Goal: Task Accomplishment & Management: Manage account settings

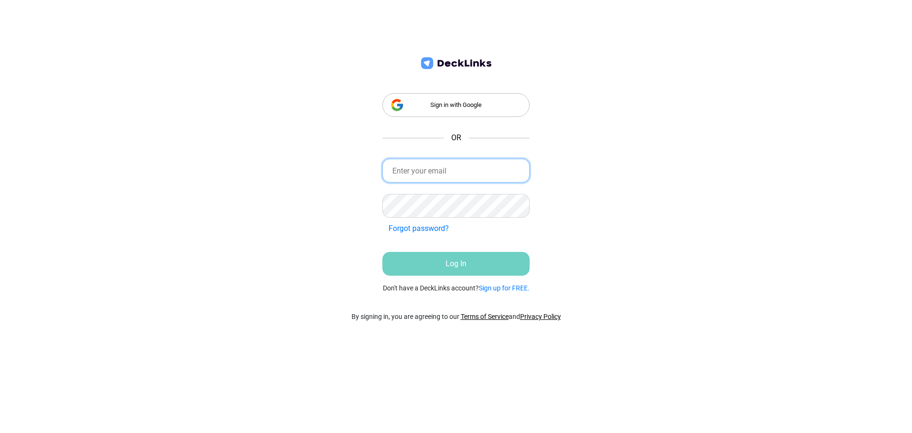
click at [439, 172] on input "email" at bounding box center [456, 171] width 147 height 24
click at [422, 173] on input "[EMAIL_ADDRESS][DOMAIN_NAME]" at bounding box center [456, 171] width 147 height 24
type input "[EMAIL_ADDRESS][DOMAIN_NAME]"
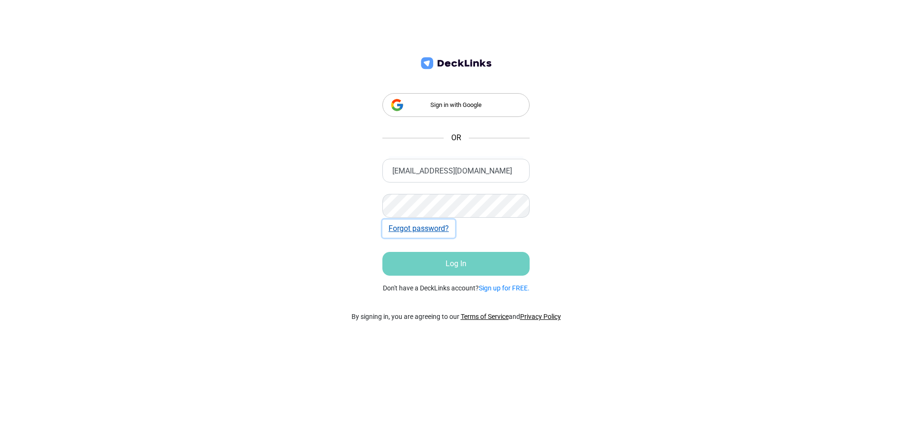
click at [437, 231] on button "Forgot password?" at bounding box center [419, 229] width 73 height 18
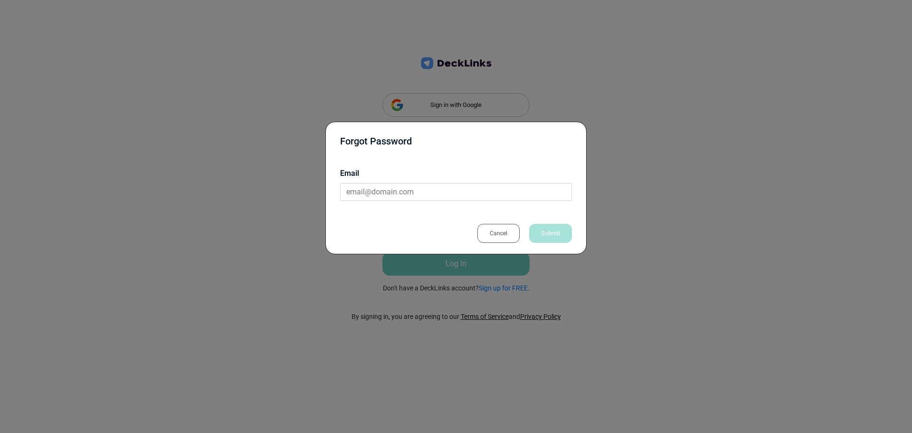
click at [414, 202] on div "Email" at bounding box center [456, 184] width 232 height 48
click at [415, 196] on input "email" at bounding box center [456, 192] width 232 height 18
paste input "[EMAIL_ADDRESS][DOMAIN_NAME]"
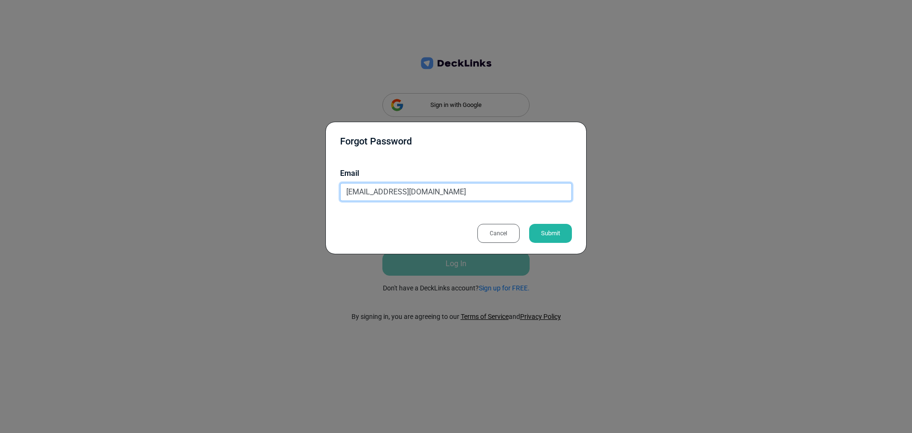
type input "[EMAIL_ADDRESS][DOMAIN_NAME]"
click at [548, 230] on div "Submit" at bounding box center [550, 233] width 43 height 19
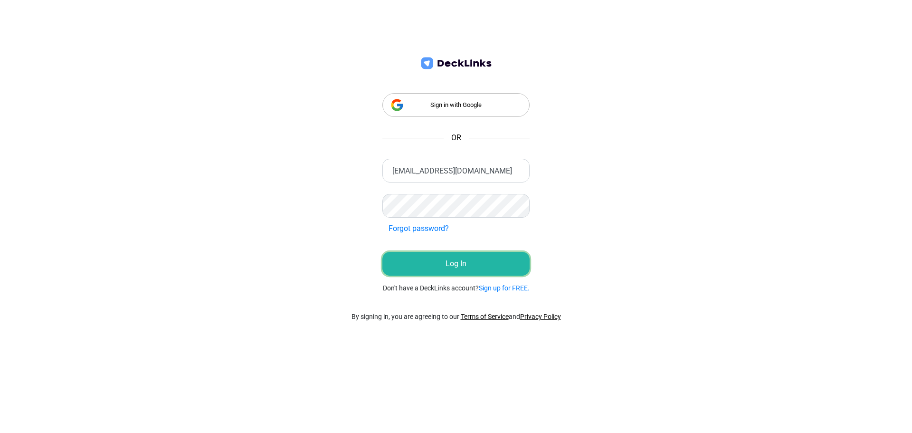
click at [480, 257] on button "Log In" at bounding box center [456, 264] width 147 height 24
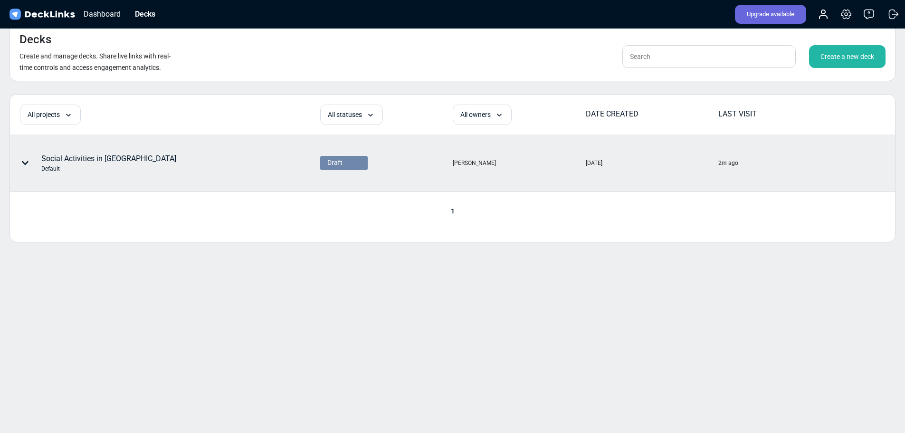
click at [120, 166] on div "Default" at bounding box center [108, 168] width 135 height 9
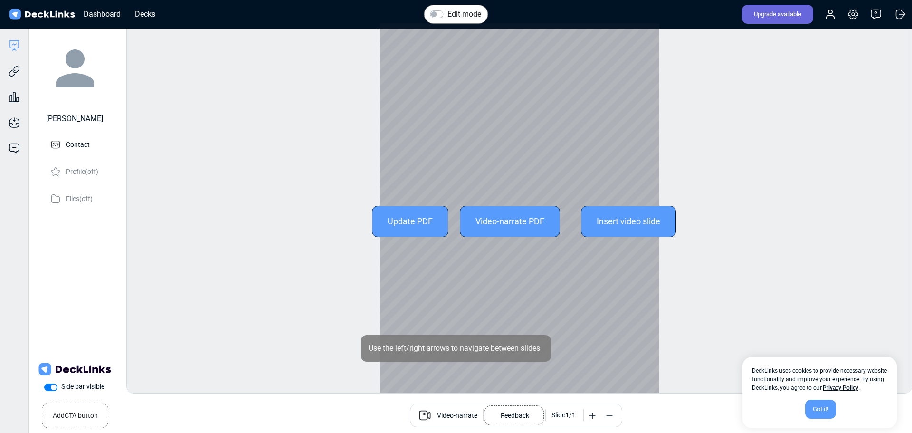
click at [545, 82] on div at bounding box center [520, 221] width 280 height 396
click at [407, 228] on div "Update PDF" at bounding box center [410, 221] width 77 height 31
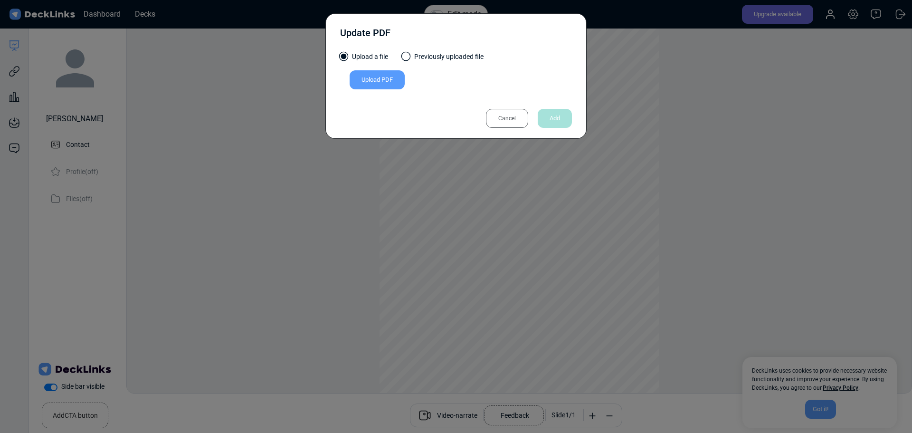
click at [498, 121] on div "Cancel" at bounding box center [507, 118] width 42 height 19
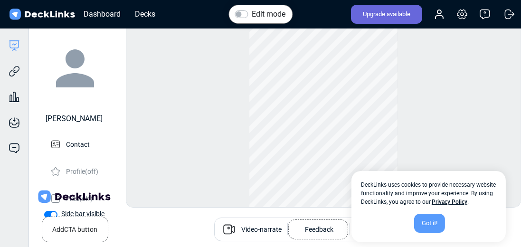
click at [427, 221] on div "Got it!" at bounding box center [429, 223] width 31 height 19
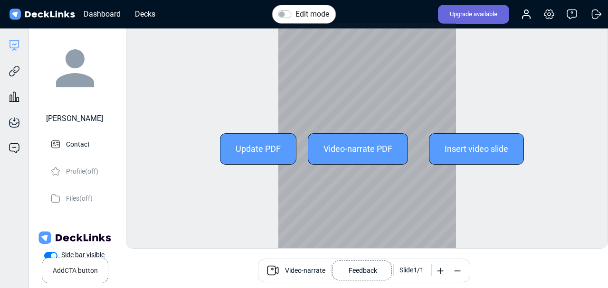
click at [264, 144] on div "Update PDF" at bounding box center [258, 149] width 77 height 31
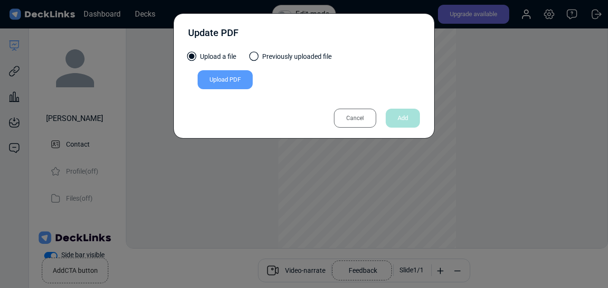
click at [298, 54] on label "Previously uploaded file" at bounding box center [290, 59] width 81 height 15
click at [0, 0] on input "Previously uploaded file" at bounding box center [0, 0] width 0 height 0
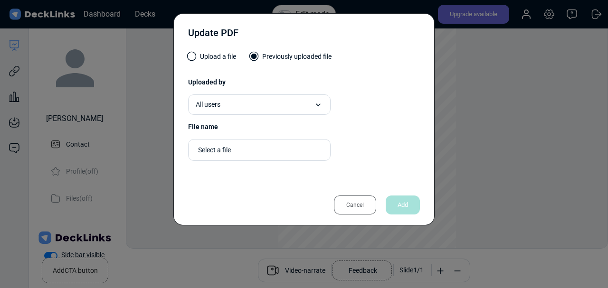
click at [210, 53] on label "Upload a file" at bounding box center [212, 59] width 48 height 15
click at [0, 0] on input "Upload a file" at bounding box center [0, 0] width 0 height 0
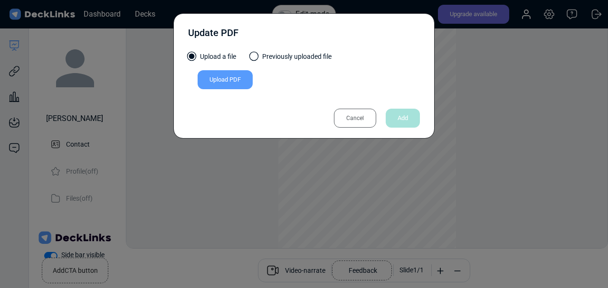
click at [217, 86] on div "Upload PDF" at bounding box center [225, 79] width 55 height 19
click at [0, 0] on input "Upload PDF" at bounding box center [0, 0] width 0 height 0
click at [352, 112] on div "Cancel" at bounding box center [355, 118] width 42 height 19
